Goal: Information Seeking & Learning: Learn about a topic

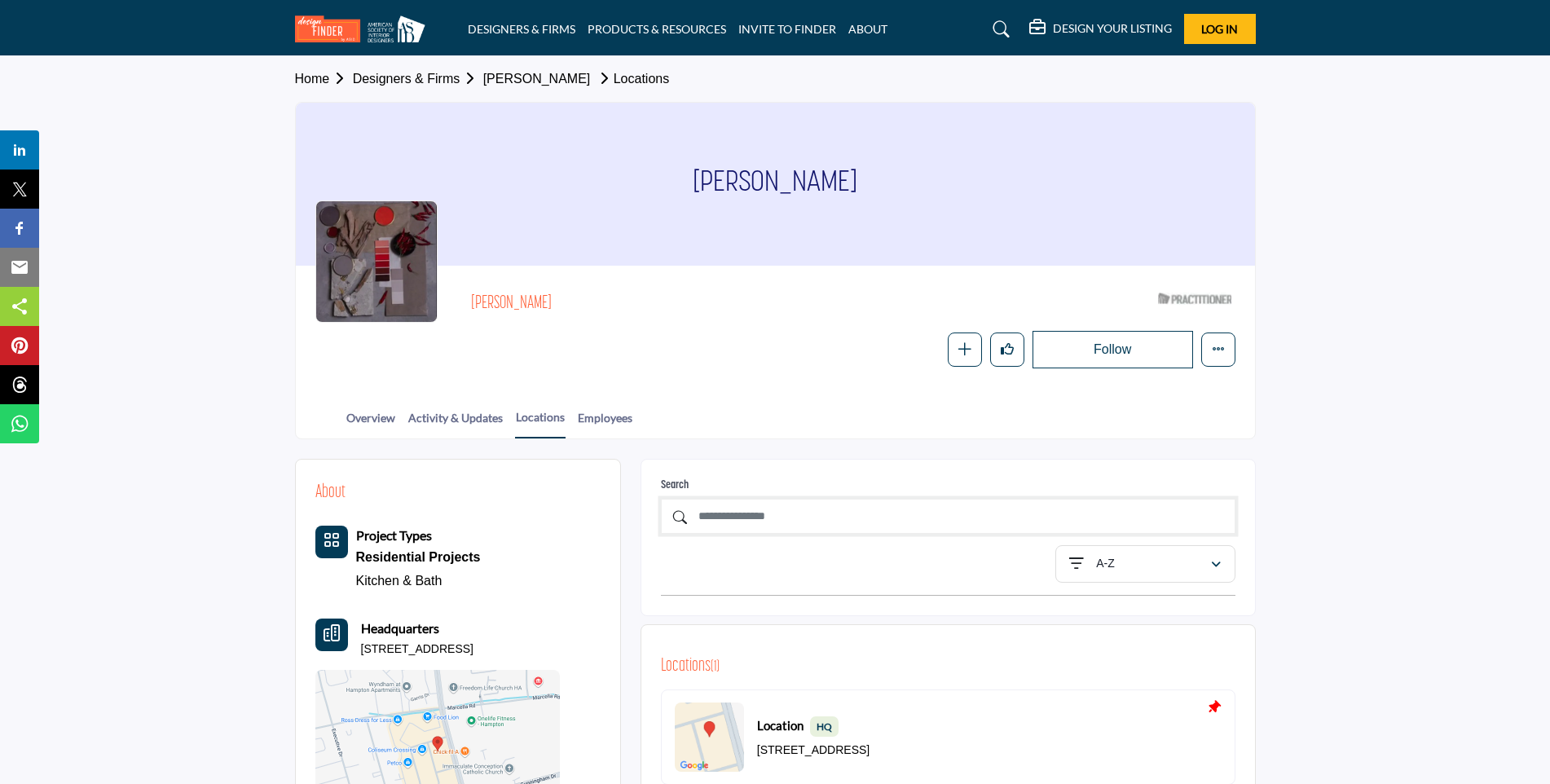
click at [708, 515] on input "text" at bounding box center [948, 516] width 574 height 35
click at [391, 421] on link "Overview" at bounding box center [371, 423] width 51 height 29
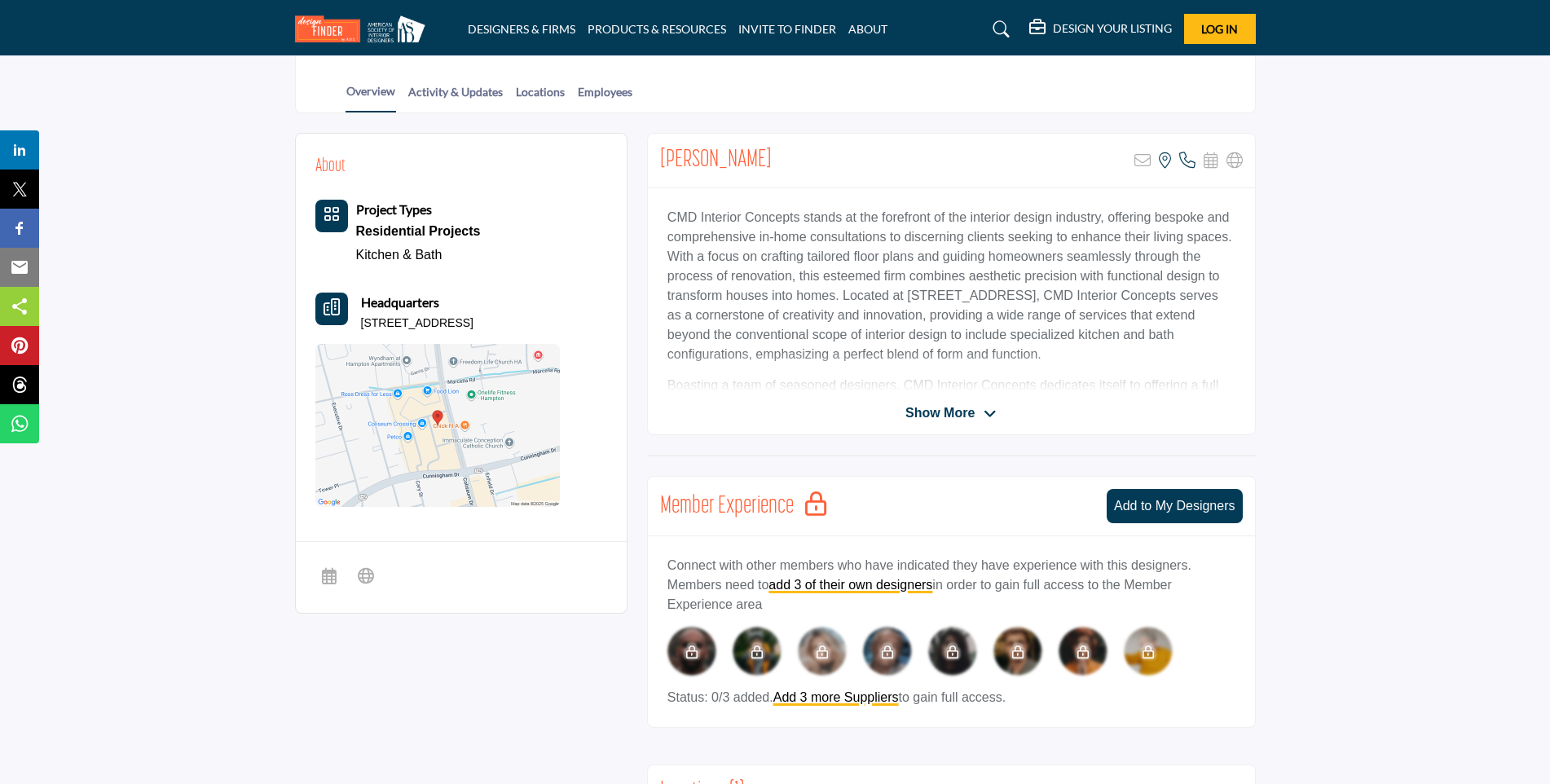
click at [990, 415] on icon at bounding box center [990, 414] width 13 height 15
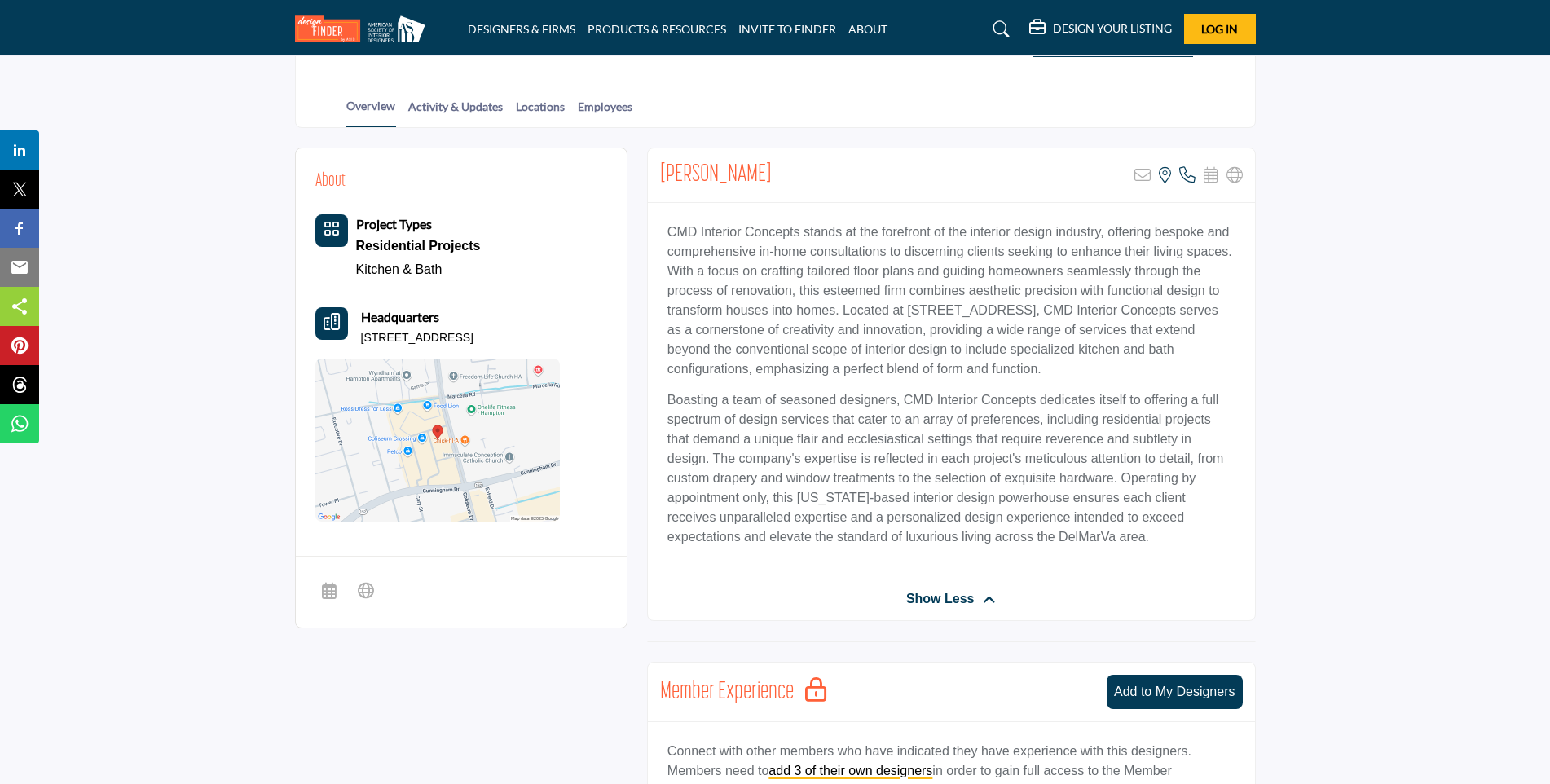
scroll to position [244, 0]
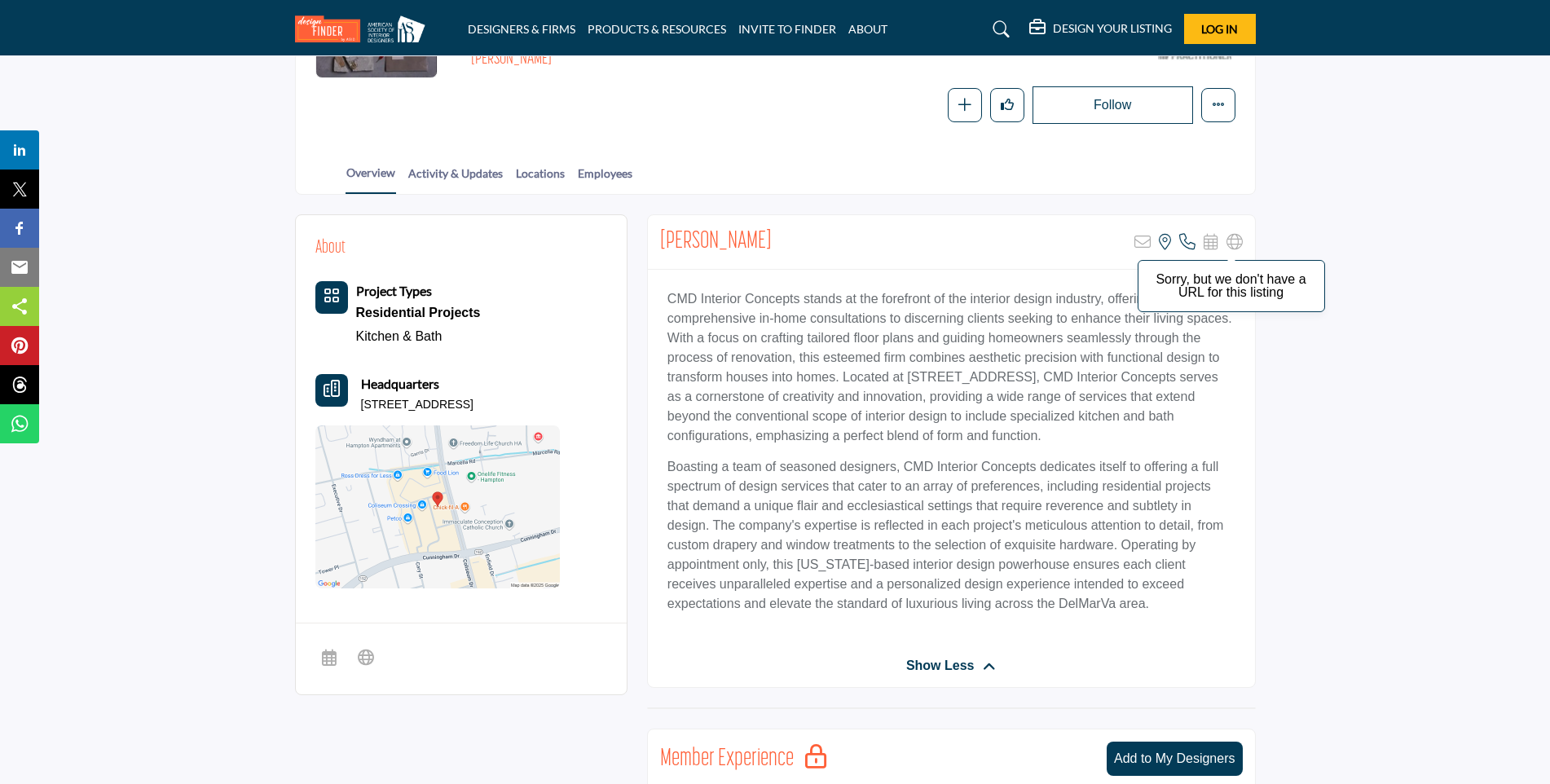
click at [1235, 243] on icon at bounding box center [1235, 242] width 17 height 17
click at [1166, 246] on icon at bounding box center [1164, 242] width 12 height 17
